Goal: Book appointment/travel/reservation

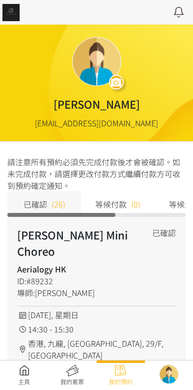
click at [26, 379] on link at bounding box center [24, 376] width 48 height 22
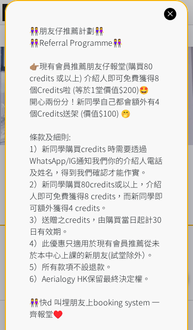
click at [171, 10] on icon at bounding box center [170, 13] width 9 height 9
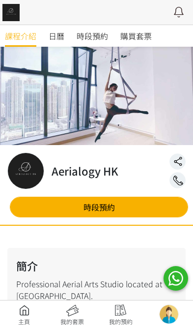
click at [100, 35] on span "時段預約" at bounding box center [93, 36] width 32 height 12
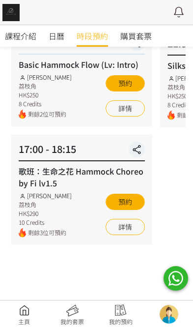
scroll to position [392, 0]
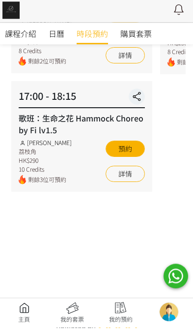
click at [26, 315] on link at bounding box center [24, 316] width 48 height 22
